Goal: Check status: Check status

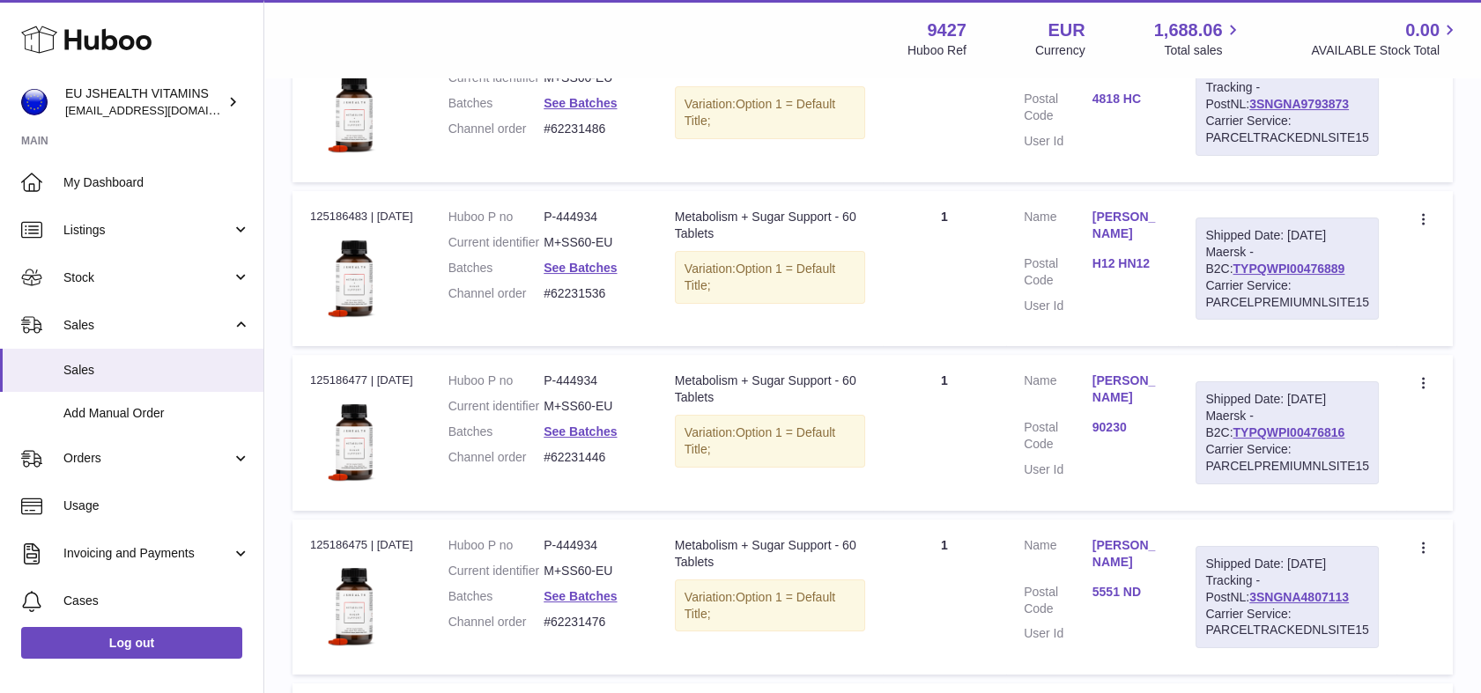
scroll to position [685, 0]
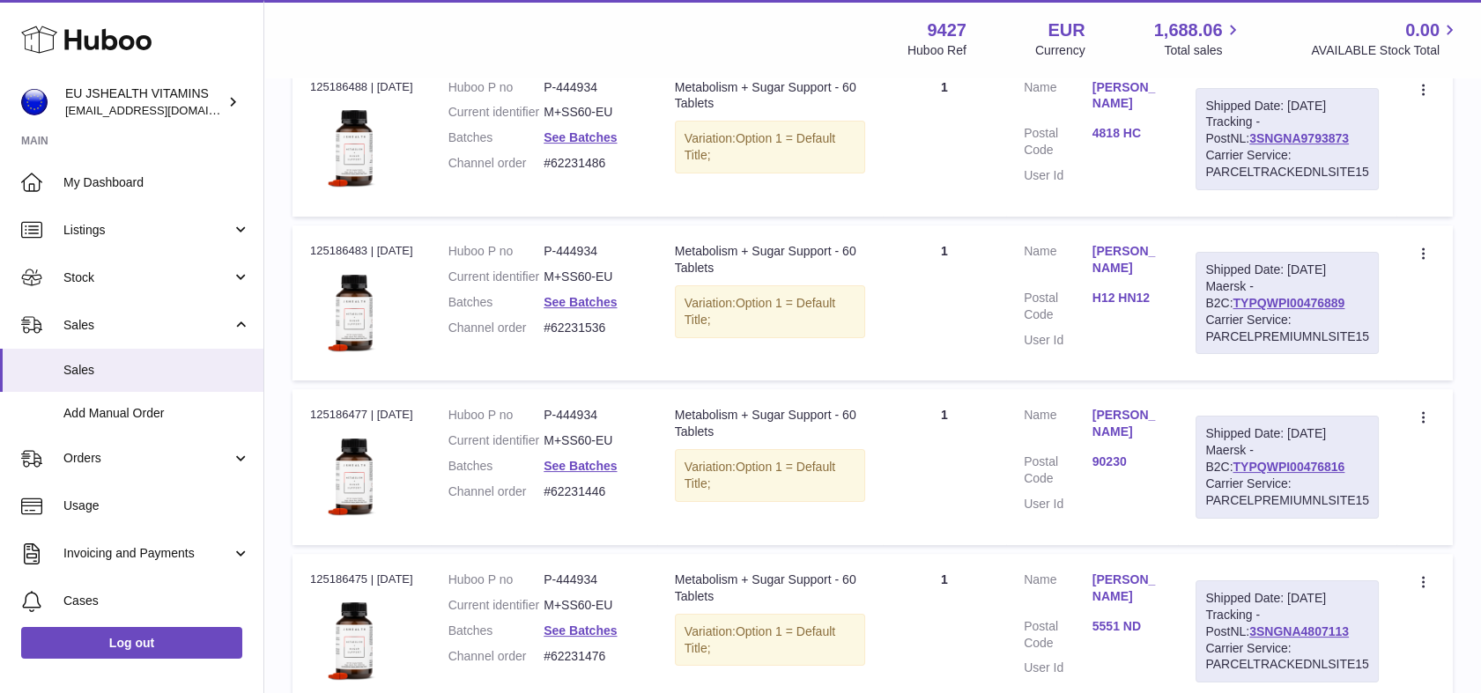
drag, startPoint x: 602, startPoint y: 572, endPoint x: 609, endPoint y: 578, distance: 9.4
click at [603, 500] on dd "#62231446" at bounding box center [592, 492] width 96 height 17
drag, startPoint x: 609, startPoint y: 578, endPoint x: 557, endPoint y: 575, distance: 52.0
click at [557, 509] on dl "Huboo P no P-444934 Current identifier M+SS60-EU Batches See Batches Channel or…" at bounding box center [543, 458] width 191 height 102
copy dl "#62231446"
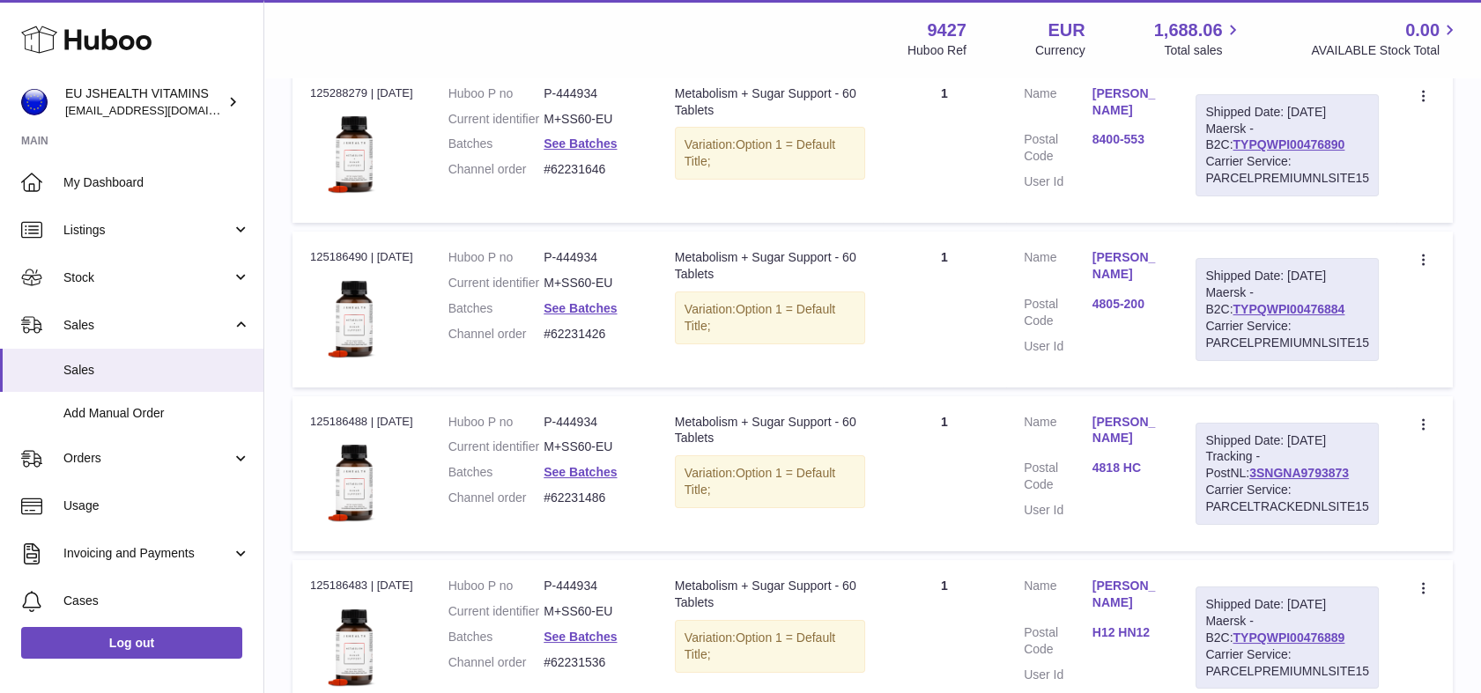
scroll to position [98, 0]
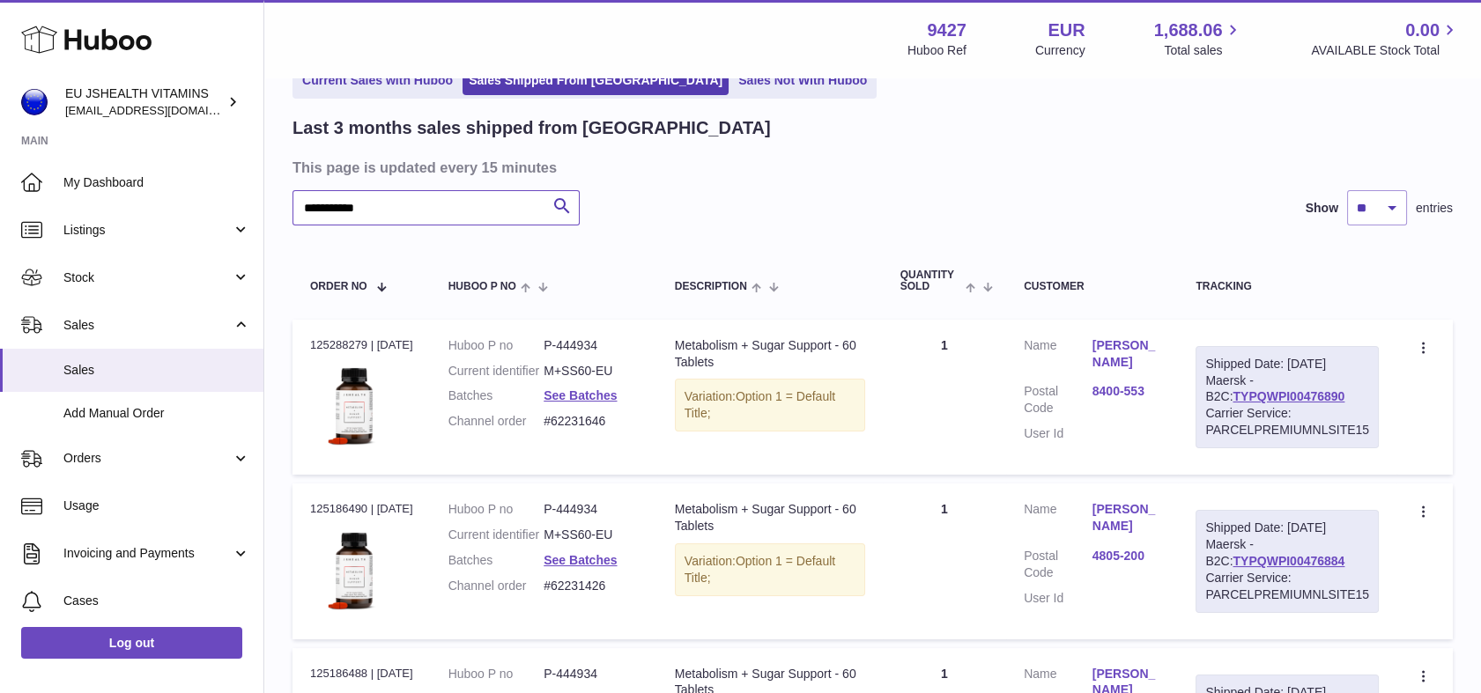
click at [430, 194] on input "**********" at bounding box center [435, 207] width 287 height 35
paste input "text"
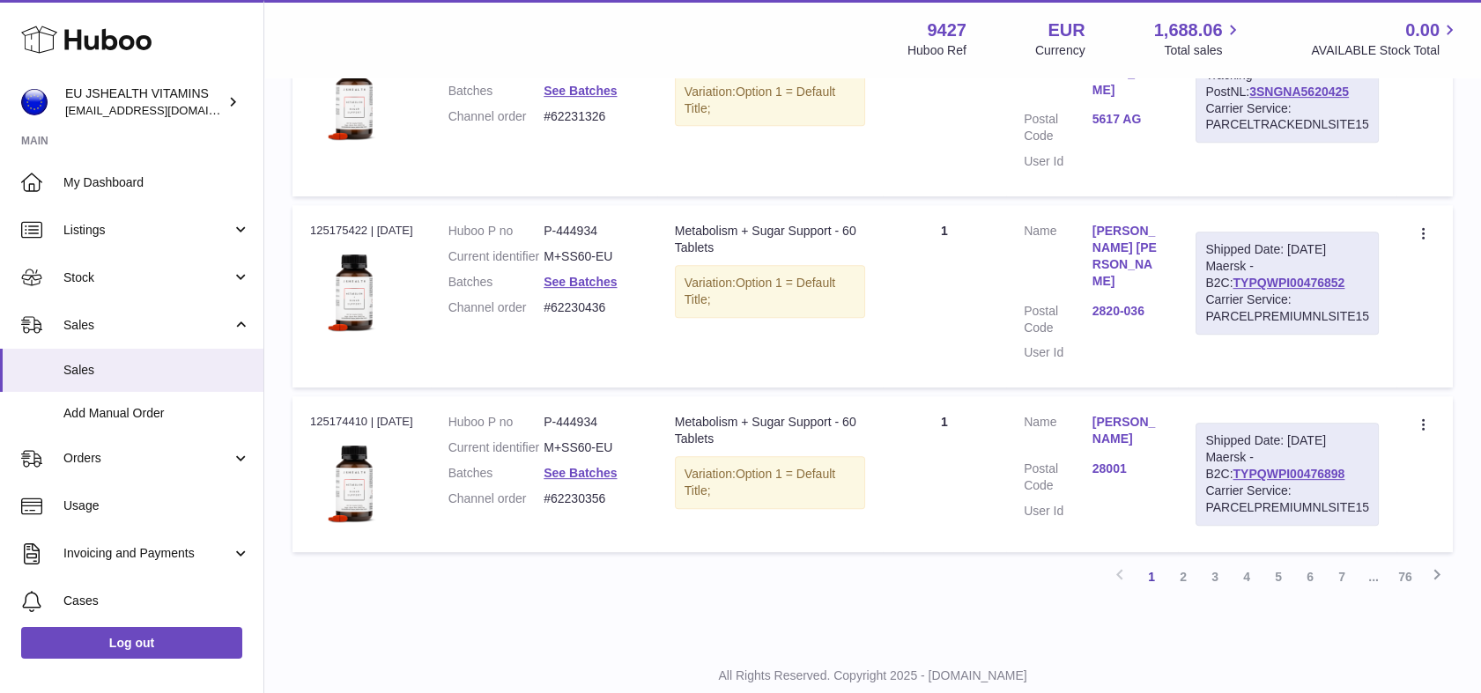
scroll to position [1713, 0]
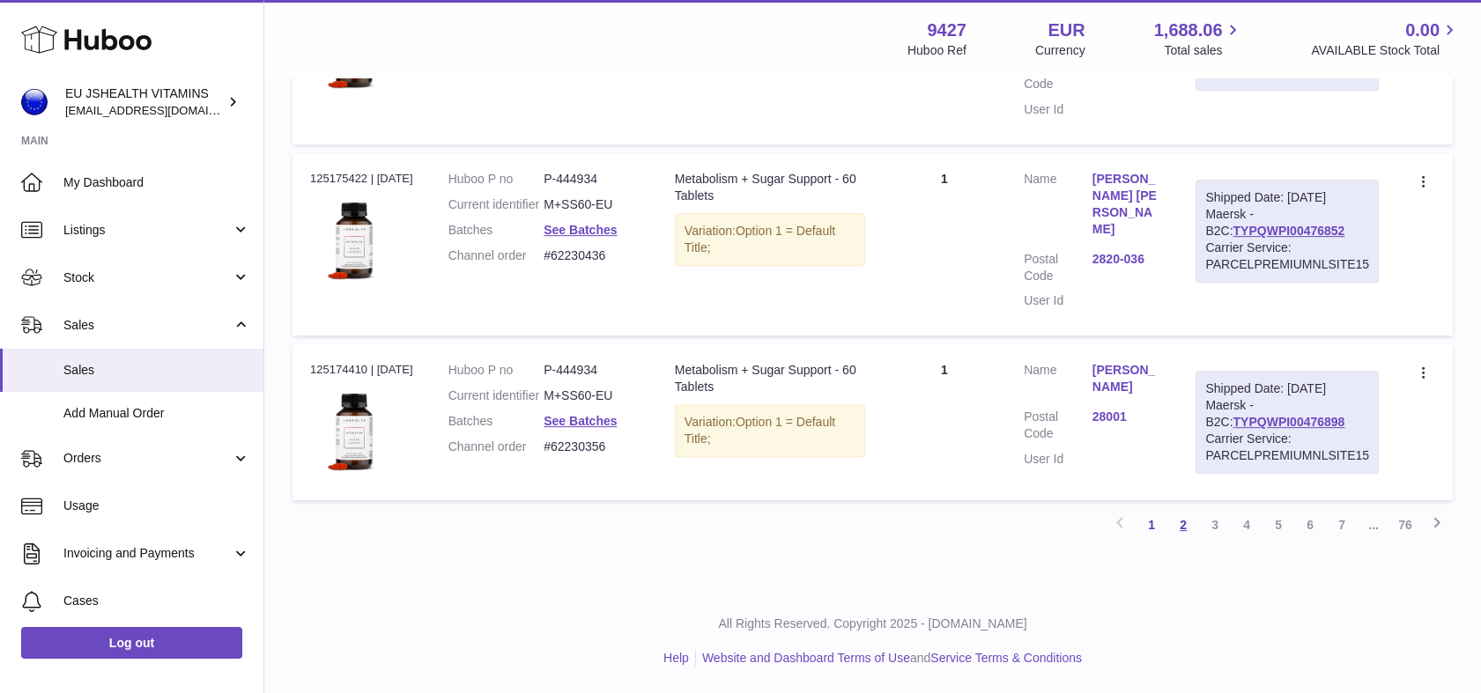
type input "*********"
click at [1189, 535] on link "2" at bounding box center [1183, 525] width 32 height 32
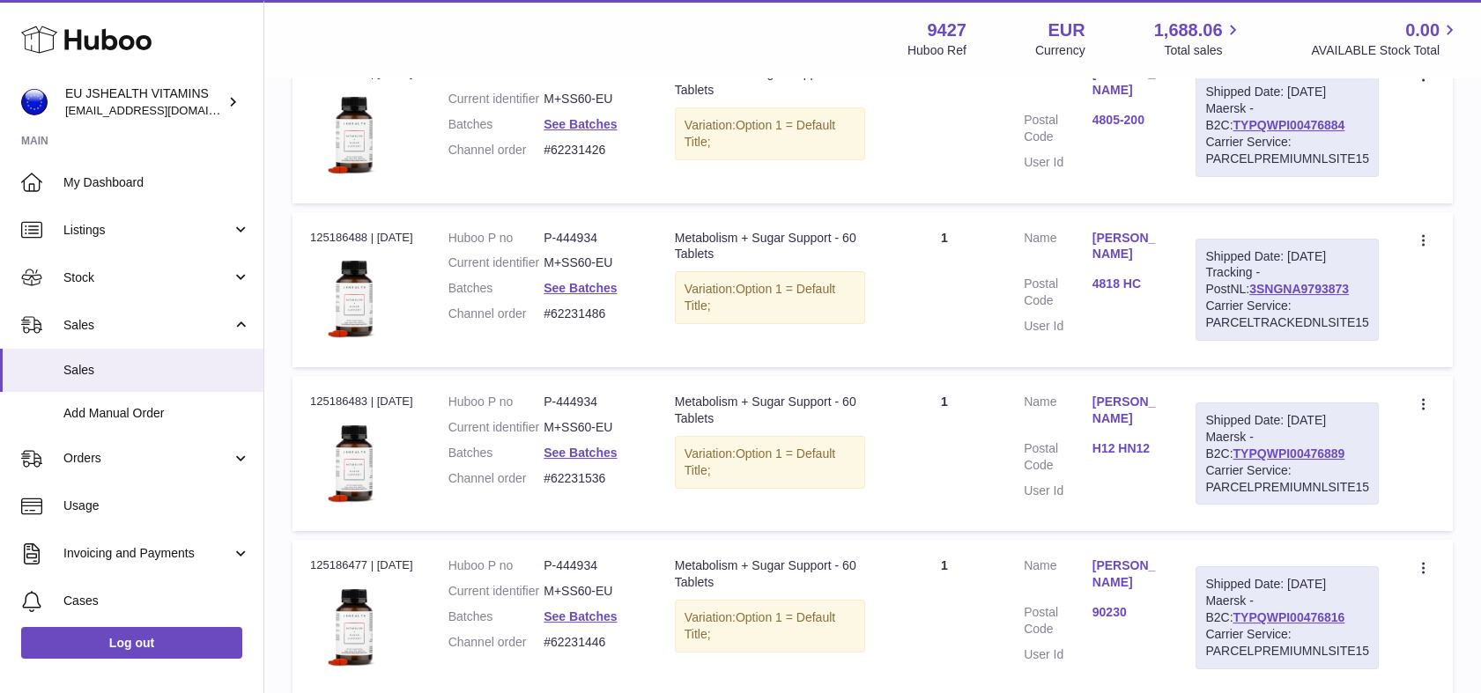
scroll to position [78, 0]
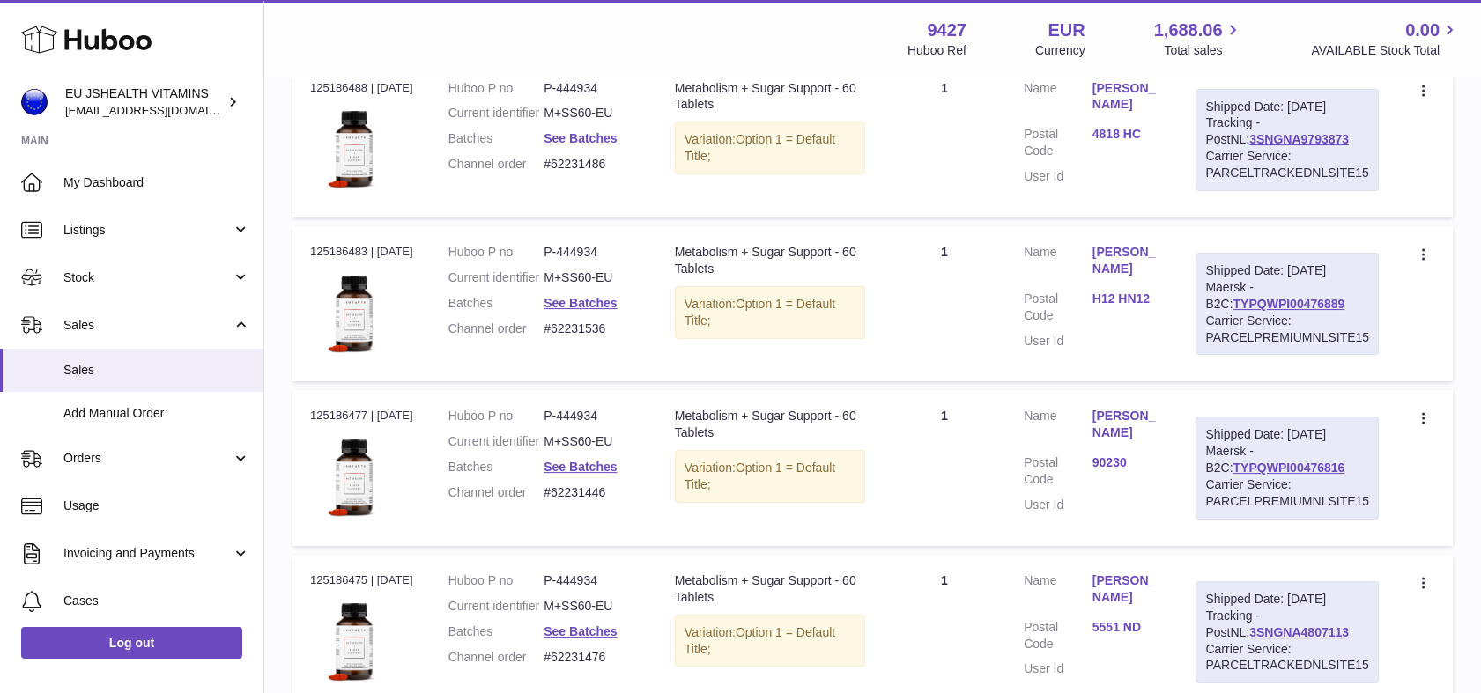
scroll to position [440, 0]
